Goal: Transaction & Acquisition: Download file/media

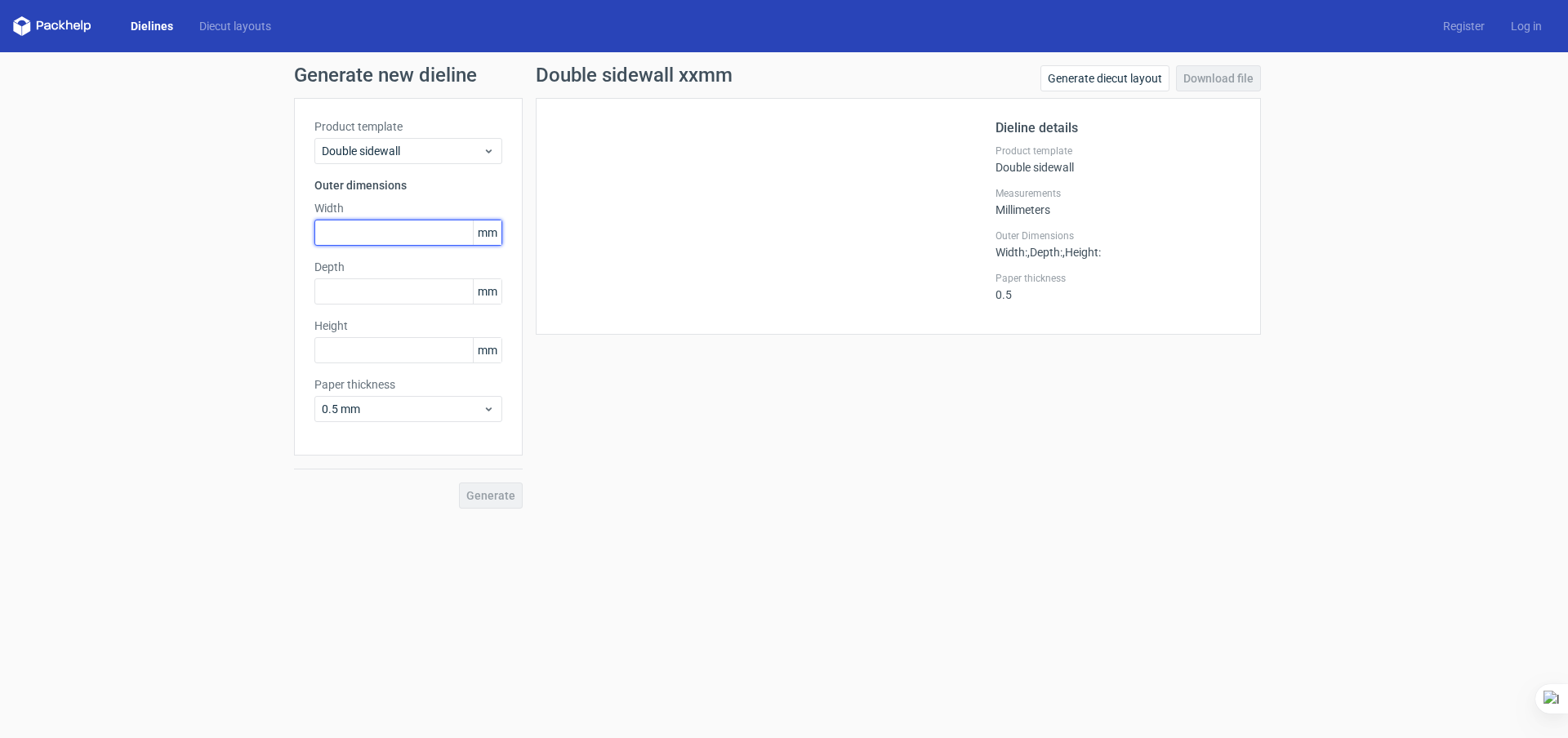
click at [364, 235] on input "text" at bounding box center [408, 232] width 188 height 26
type input "8"
click at [62, 27] on polygon at bounding box center [61, 25] width 6 height 10
click at [152, 26] on link "Dielines" at bounding box center [152, 26] width 68 height 16
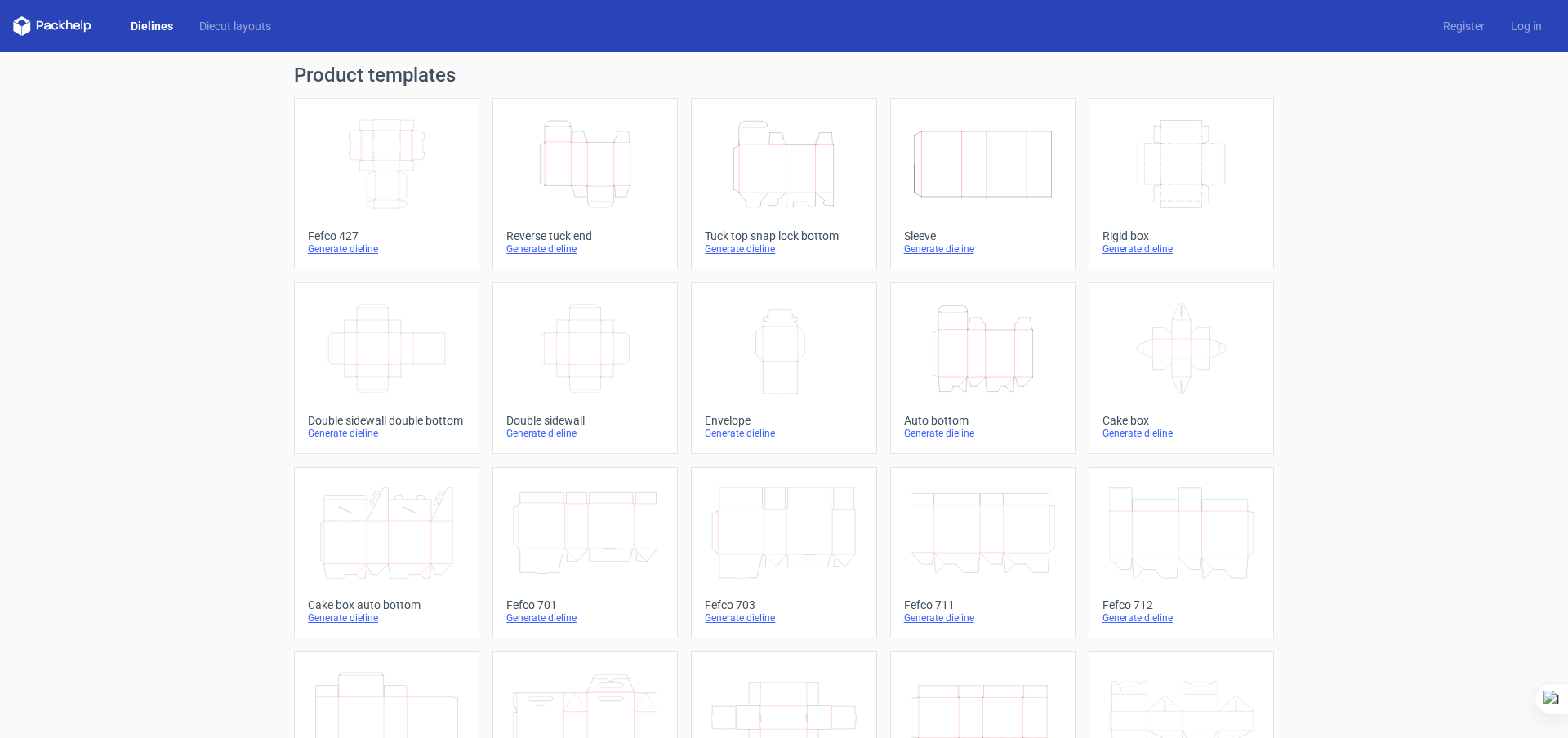
click at [937, 149] on icon "Width Depth Height" at bounding box center [982, 163] width 145 height 91
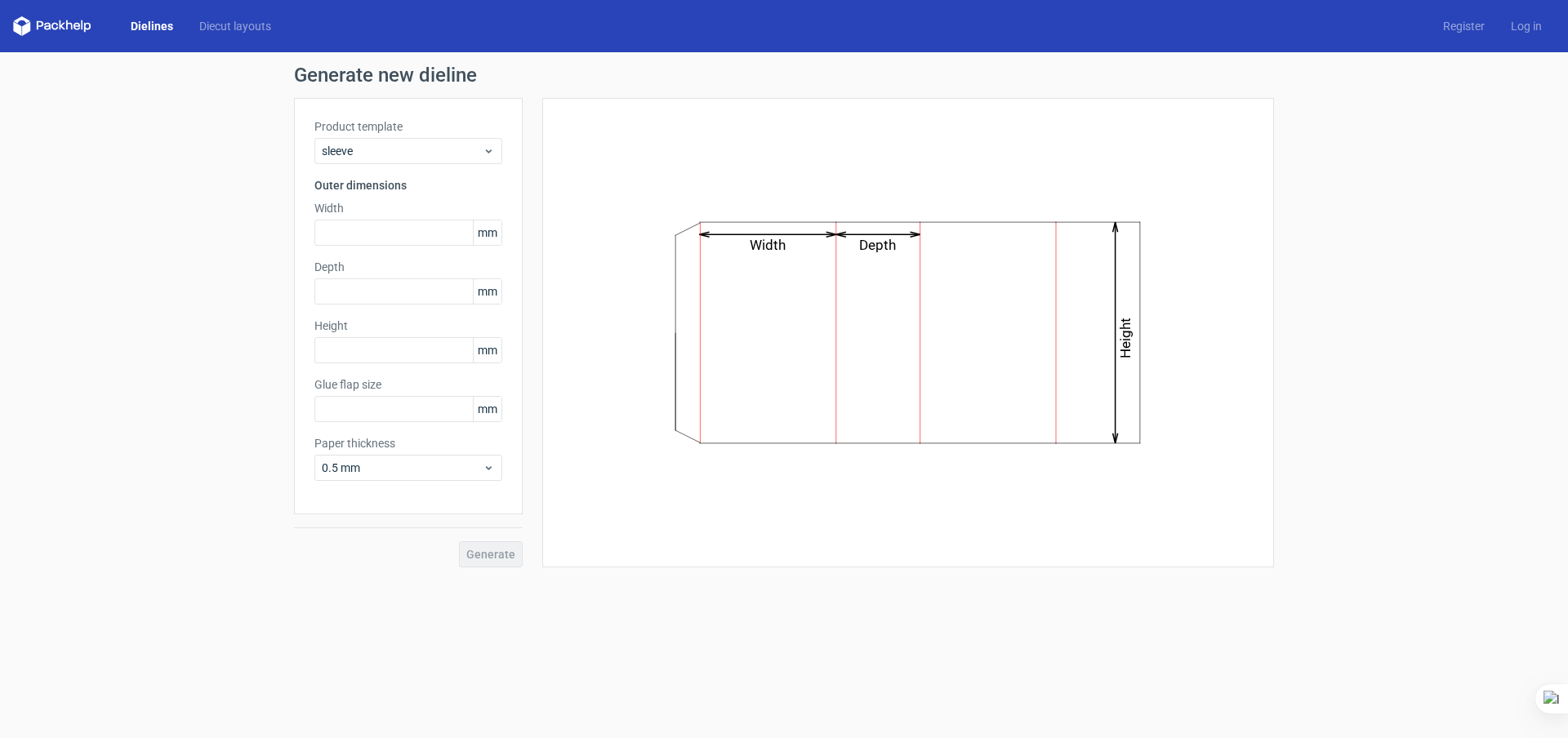
type input "15"
click at [365, 146] on span "Sleeve" at bounding box center [402, 151] width 161 height 16
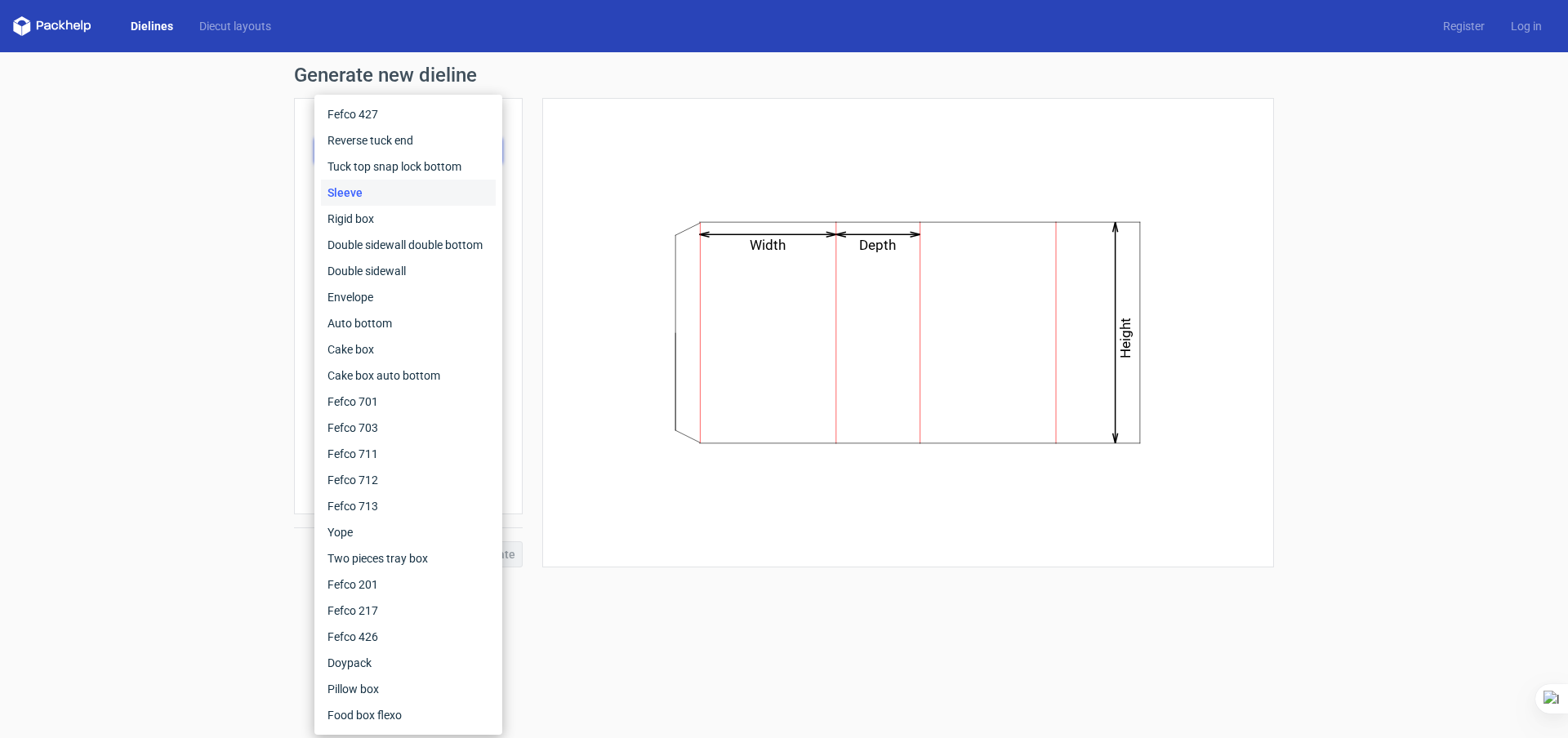
click at [588, 129] on div "Width Depth Height" at bounding box center [907, 332] width 691 height 428
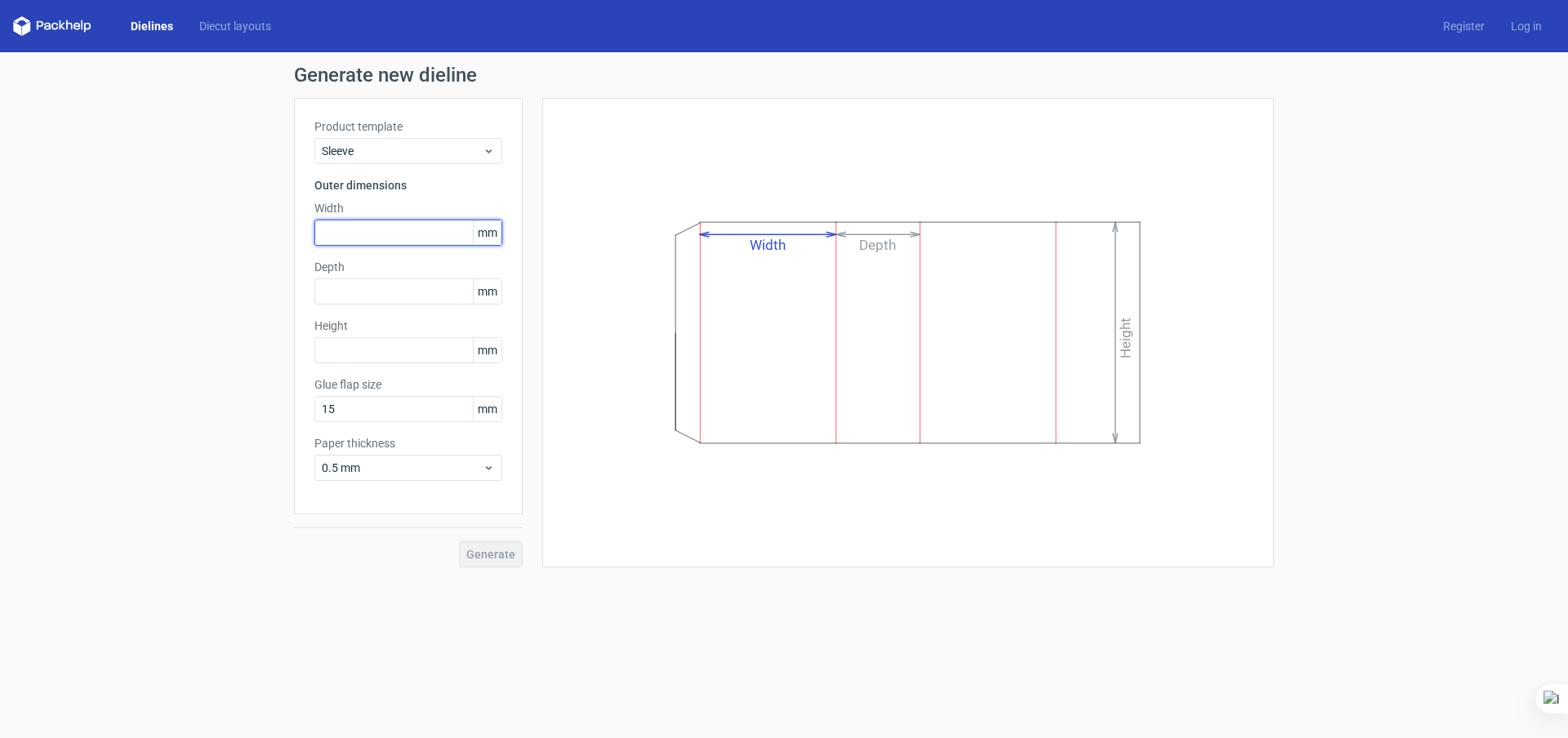
click at [361, 241] on input "text" at bounding box center [408, 232] width 188 height 26
type input "86"
type input "169"
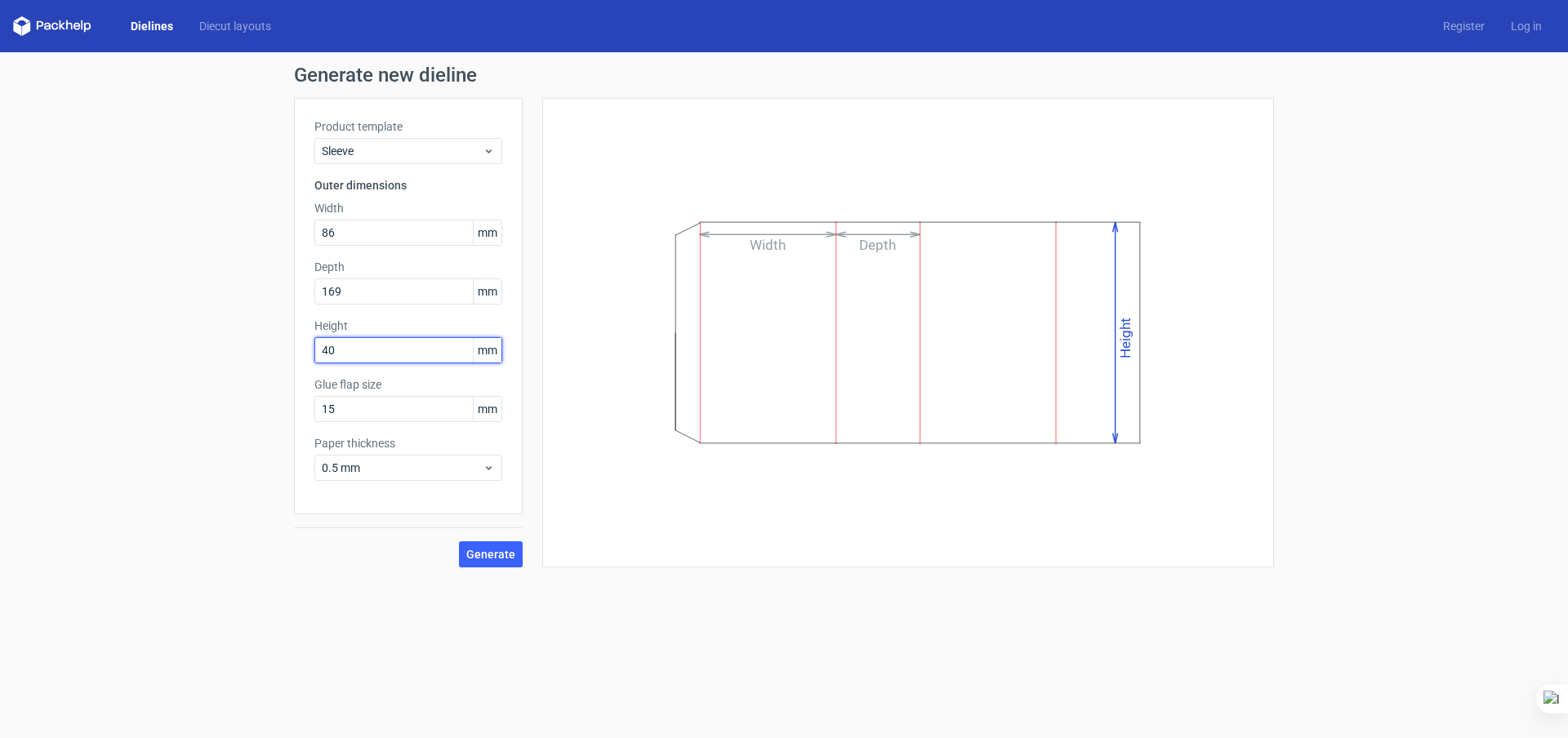
type input "40"
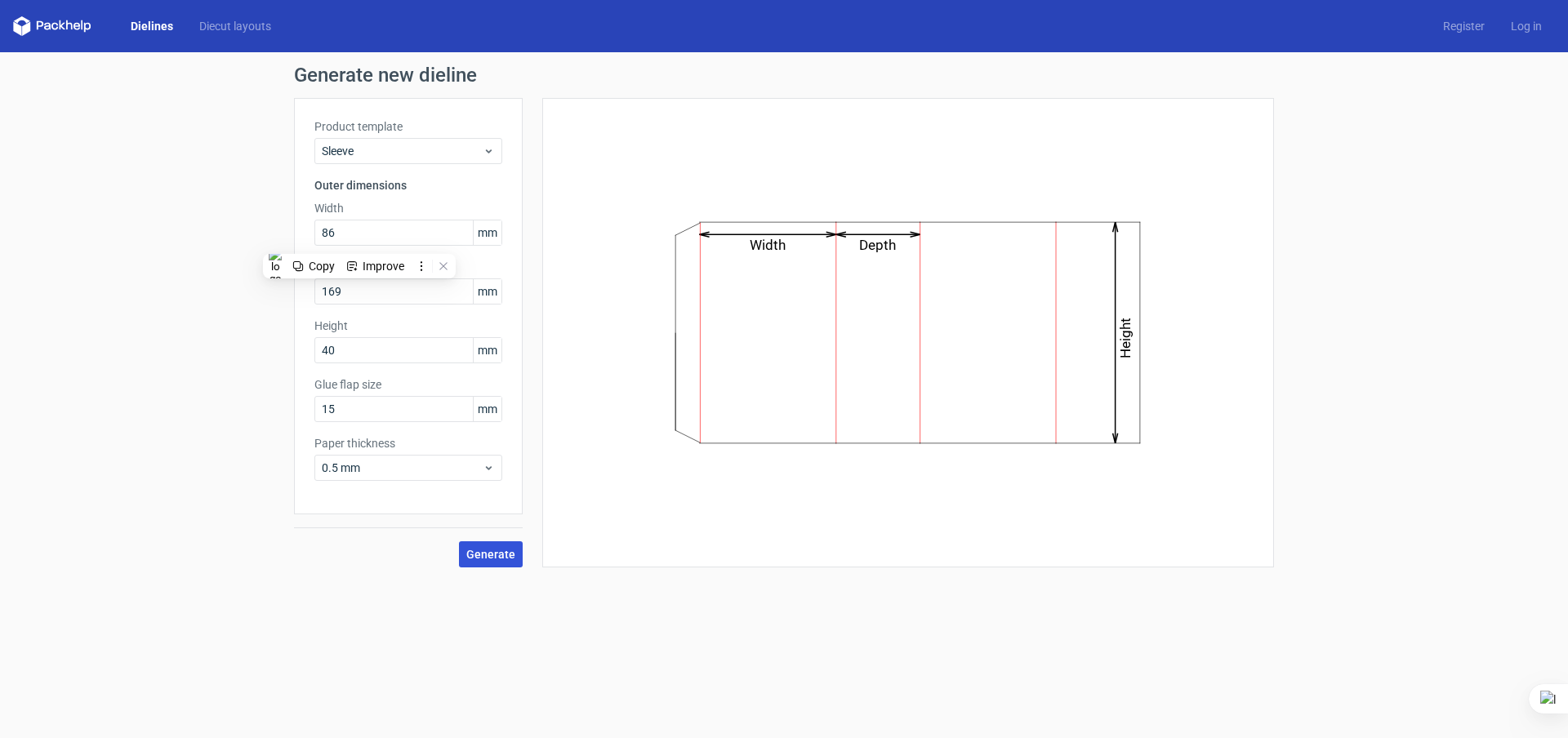
click at [494, 557] on span "Generate" at bounding box center [490, 554] width 49 height 12
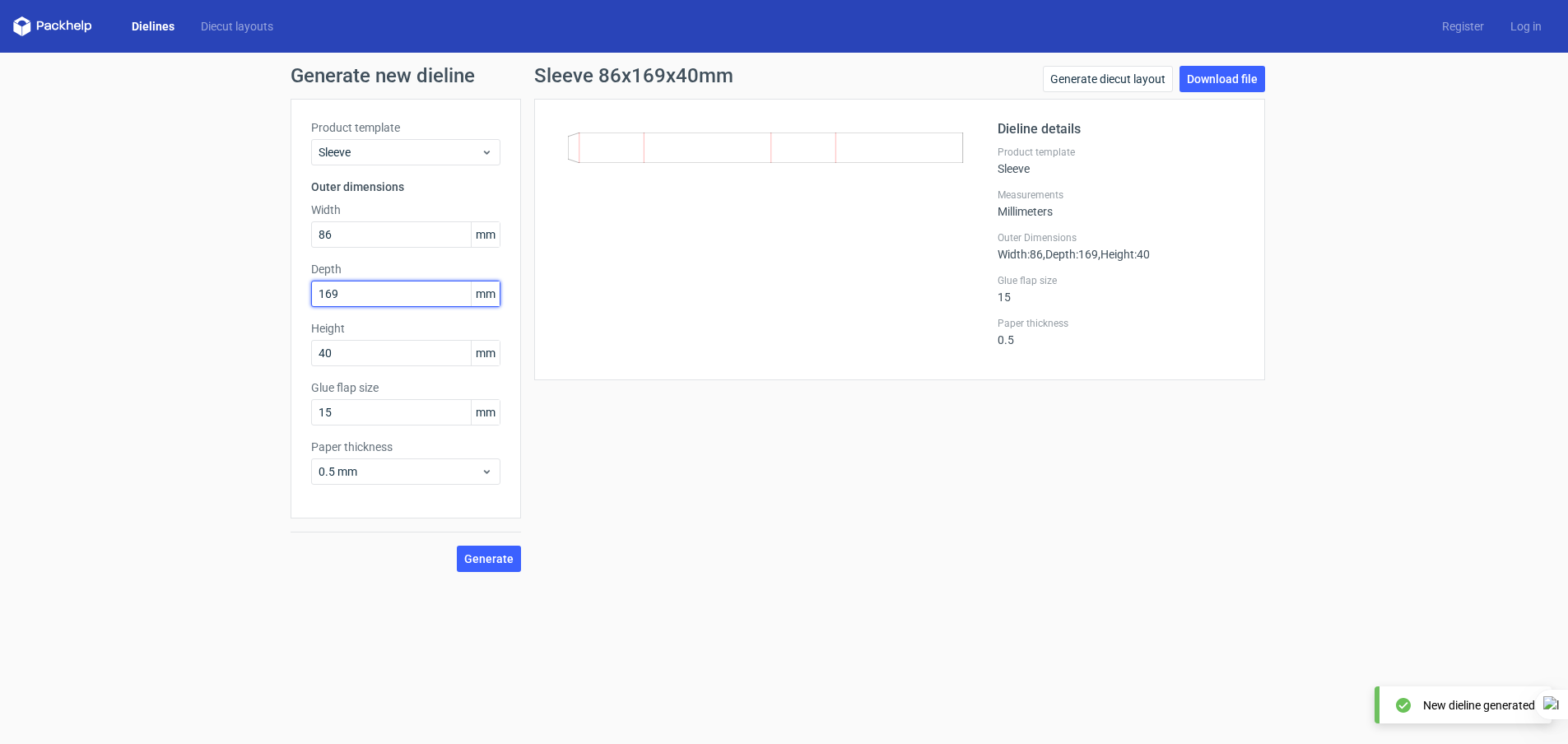
click at [357, 298] on input "169" at bounding box center [406, 293] width 190 height 26
drag, startPoint x: 363, startPoint y: 295, endPoint x: 274, endPoint y: 285, distance: 89.6
click at [274, 285] on div "Generate new dieline Product template Sleeve Outer dimensions Width 86 mm Depth…" at bounding box center [784, 319] width 1568 height 533
type input "40"
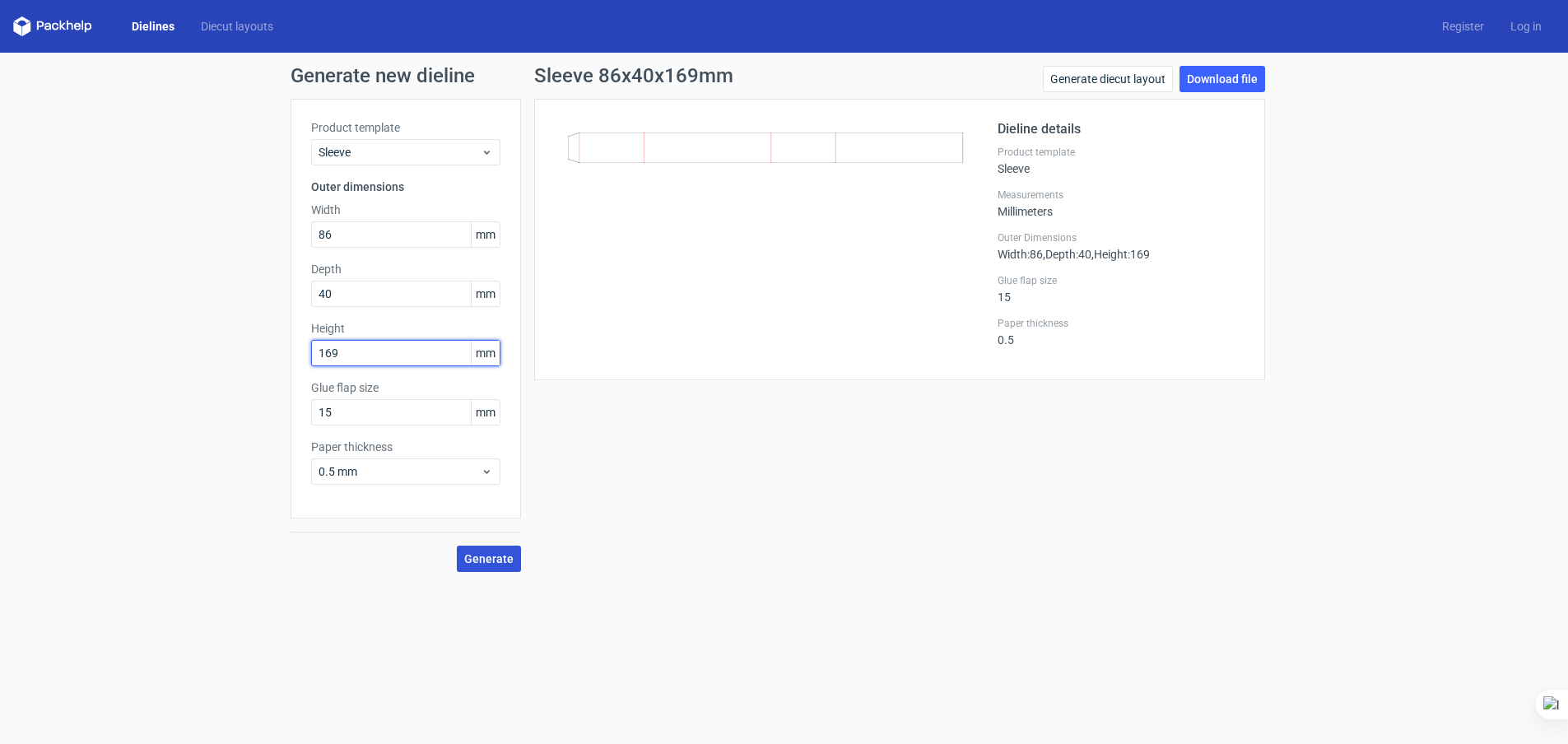
type input "169"
click at [486, 557] on span "Generate" at bounding box center [488, 559] width 49 height 12
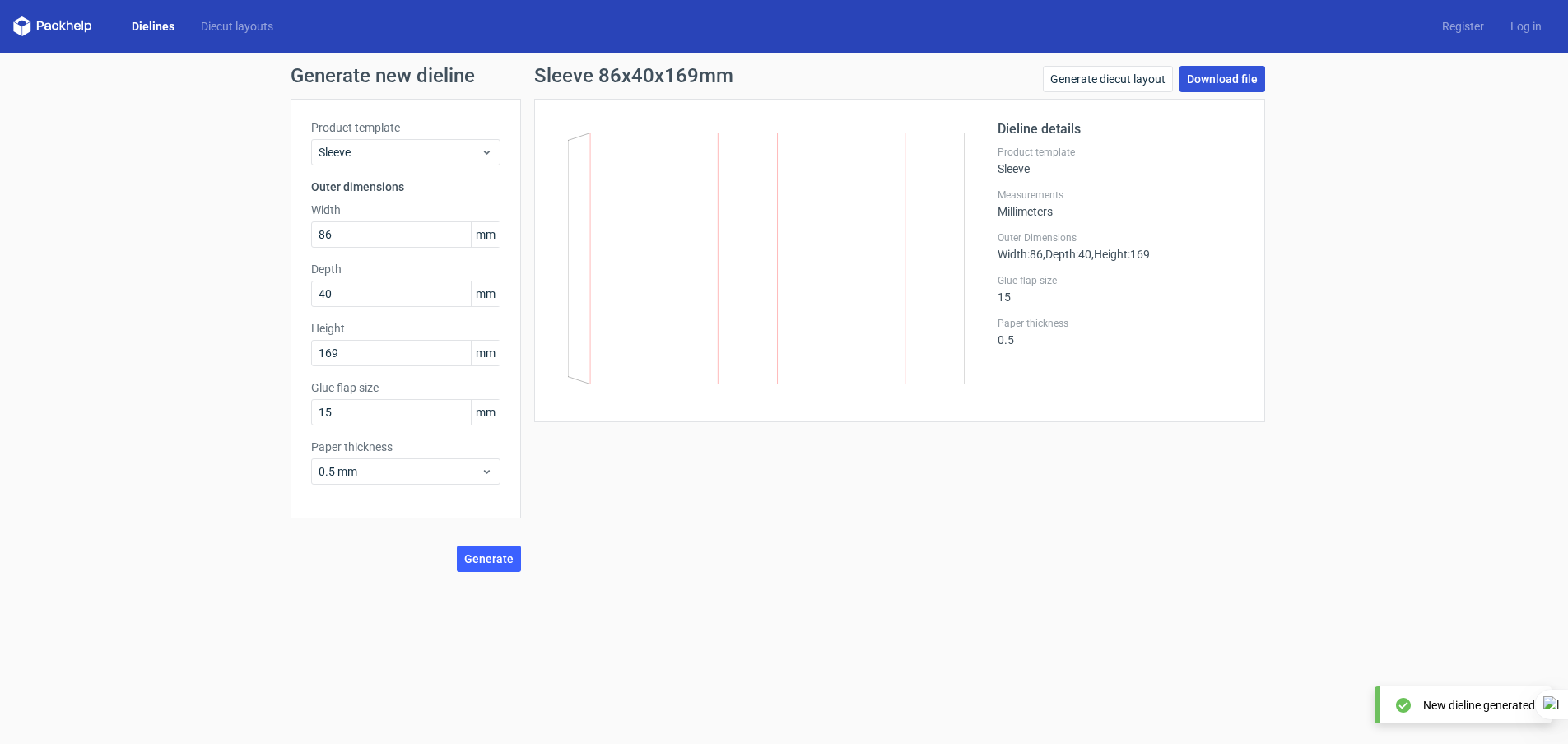
click at [1224, 80] on link "Download file" at bounding box center [1222, 79] width 86 height 26
